Goal: Navigation & Orientation: Find specific page/section

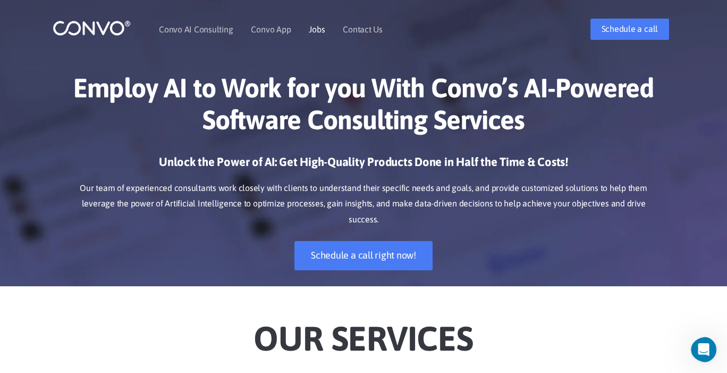
click at [318, 29] on link "Jobs" at bounding box center [317, 29] width 16 height 9
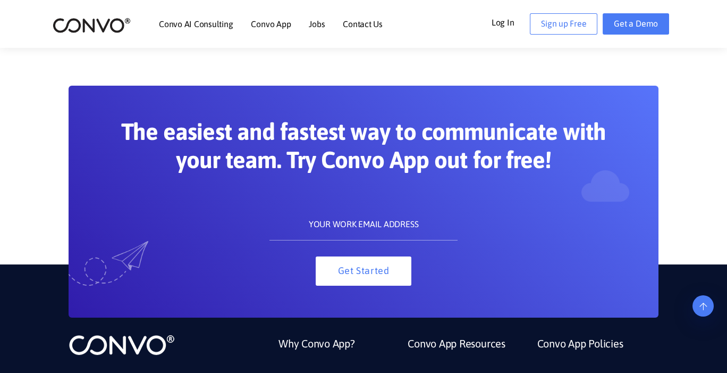
scroll to position [502, 0]
drag, startPoint x: 310, startPoint y: 123, endPoint x: 403, endPoint y: 144, distance: 94.8
click at [403, 144] on h2 "The easiest and fastest way to communicate with your team. Try Convo App out fo…" at bounding box center [363, 149] width 489 height 64
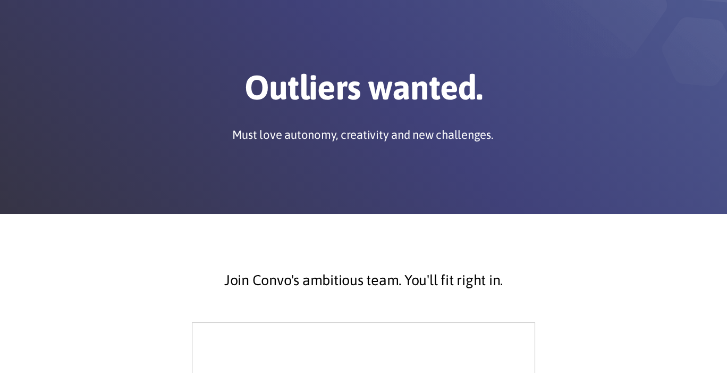
scroll to position [0, 0]
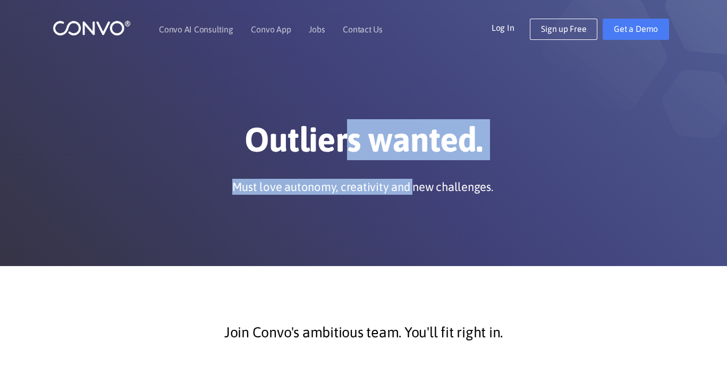
drag, startPoint x: 341, startPoint y: 134, endPoint x: 417, endPoint y: 189, distance: 93.3
click at [417, 189] on div "Outliers wanted. Must love autonomy, creativity and new challenges." at bounding box center [364, 159] width 590 height 81
click at [417, 189] on p "Must love autonomy, creativity and new challenges." at bounding box center [362, 187] width 261 height 16
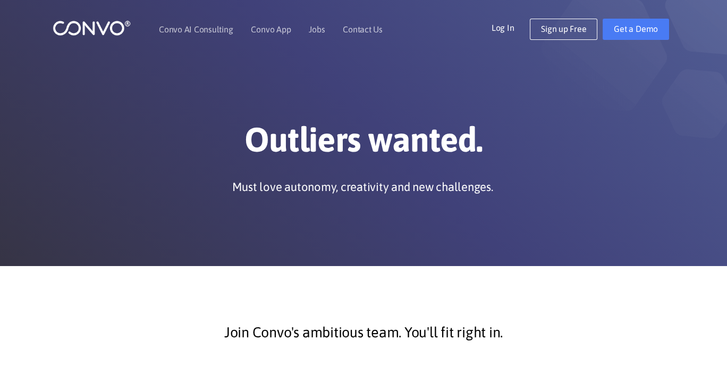
scroll to position [14, 0]
